Goal: Task Accomplishment & Management: Complete application form

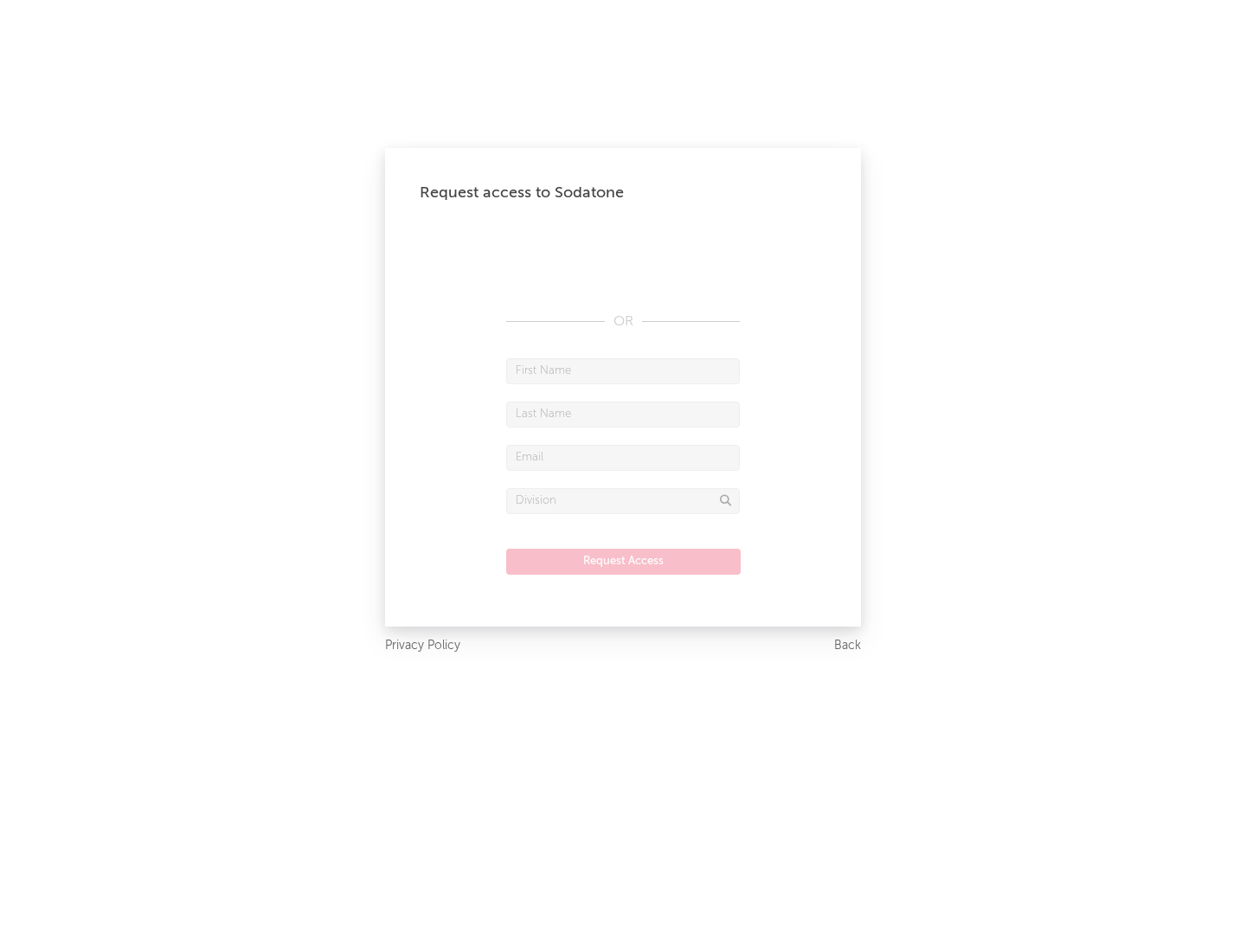
click at [623, 370] on input "text" at bounding box center [623, 371] width 234 height 26
type input "[PERSON_NAME]"
click at [623, 414] on input "text" at bounding box center [623, 414] width 234 height 26
type input "[PERSON_NAME]"
click at [623, 457] on input "text" at bounding box center [623, 458] width 234 height 26
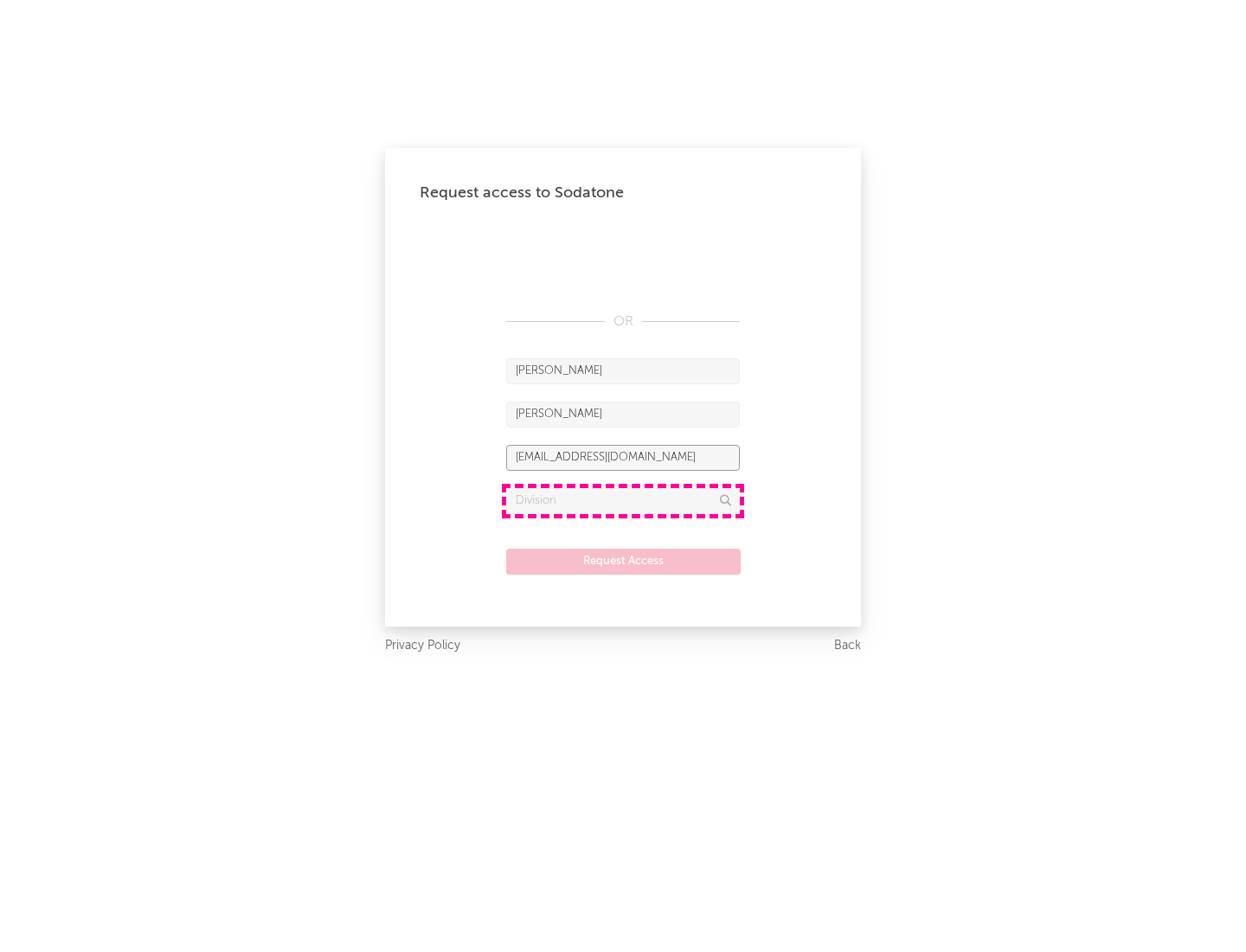
type input "[EMAIL_ADDRESS][DOMAIN_NAME]"
click at [623, 500] on input "text" at bounding box center [623, 501] width 234 height 26
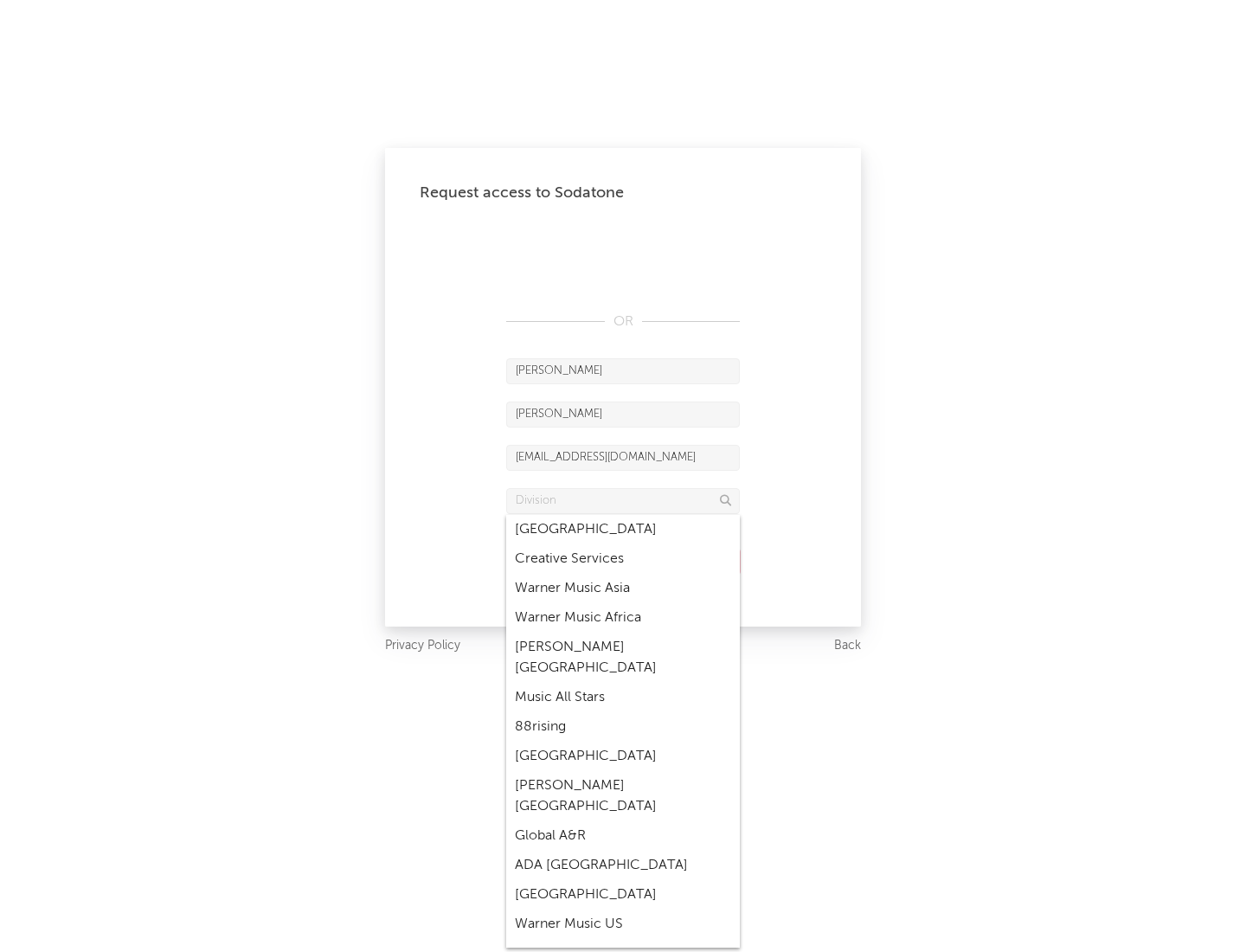
click at [623, 683] on div "Music All Stars" at bounding box center [623, 697] width 234 height 29
type input "Music All Stars"
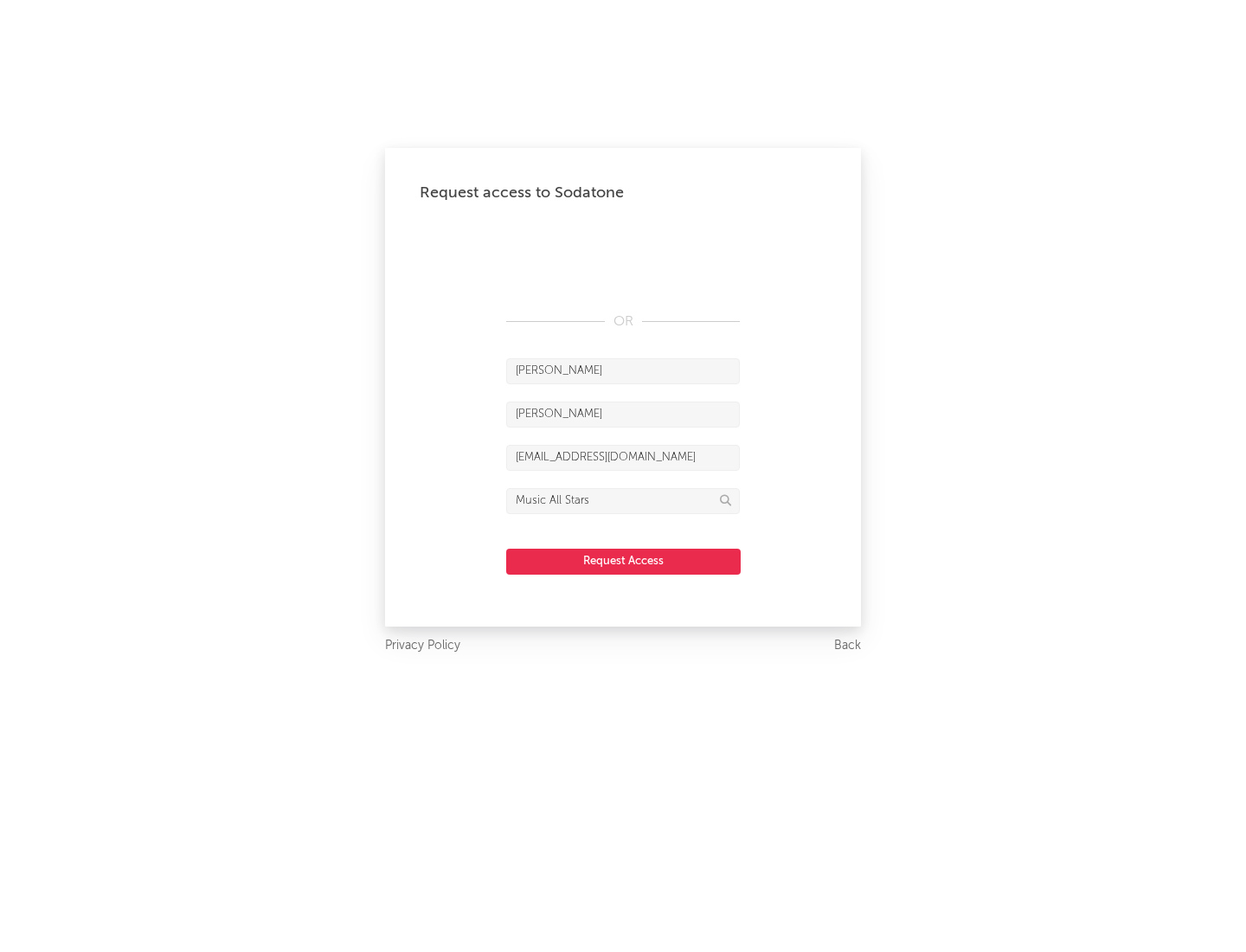
click at [623, 561] on button "Request Access" at bounding box center [624, 562] width 235 height 26
